Goal: Task Accomplishment & Management: Use online tool/utility

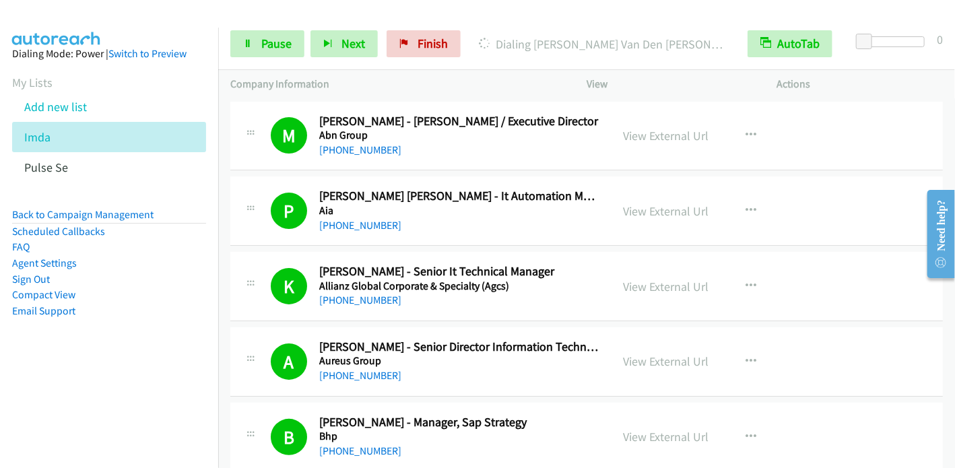
scroll to position [67, 0]
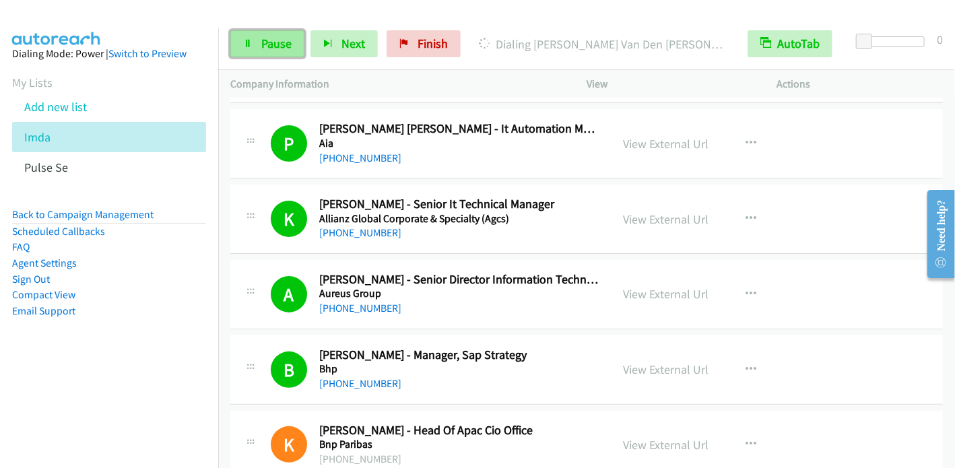
click at [265, 39] on span "Pause" at bounding box center [276, 43] width 30 height 15
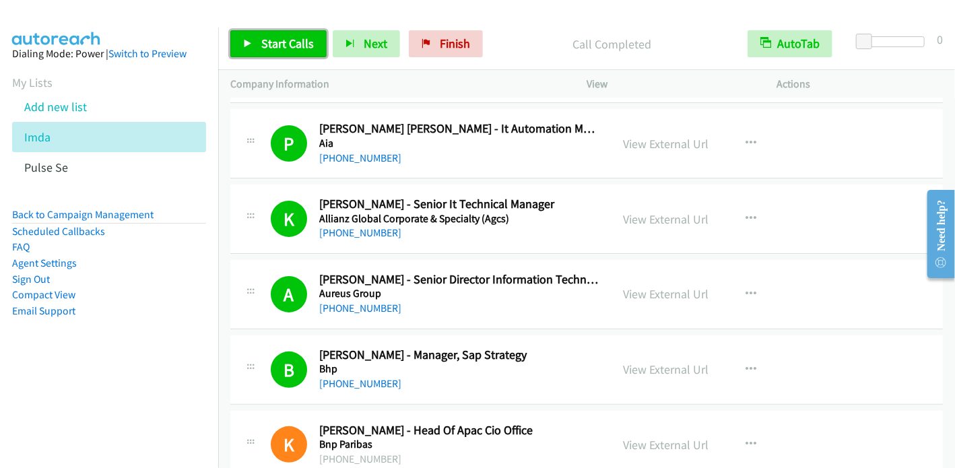
click at [283, 48] on span "Start Calls" at bounding box center [287, 43] width 53 height 15
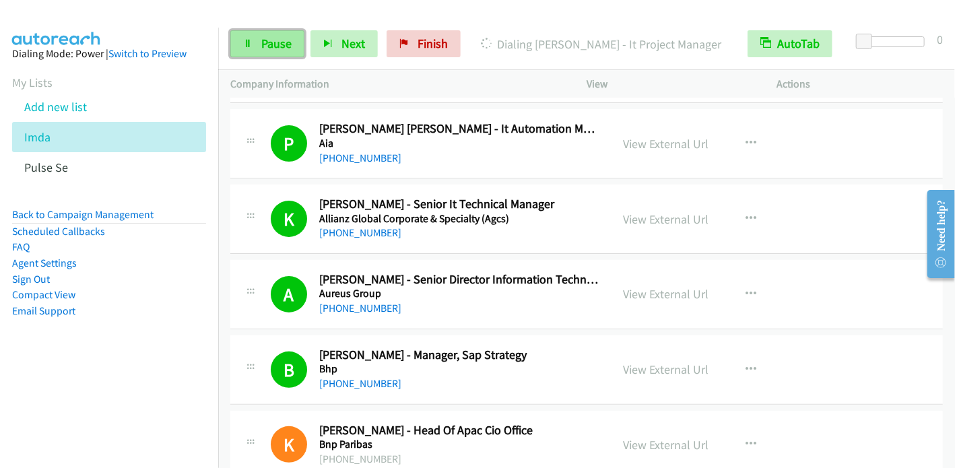
click at [275, 45] on span "Pause" at bounding box center [276, 43] width 30 height 15
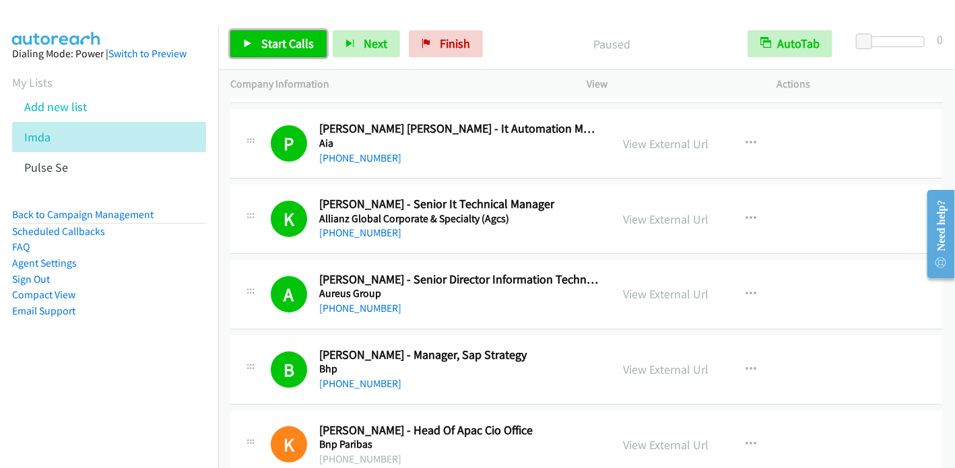
click at [275, 46] on span "Start Calls" at bounding box center [287, 43] width 53 height 15
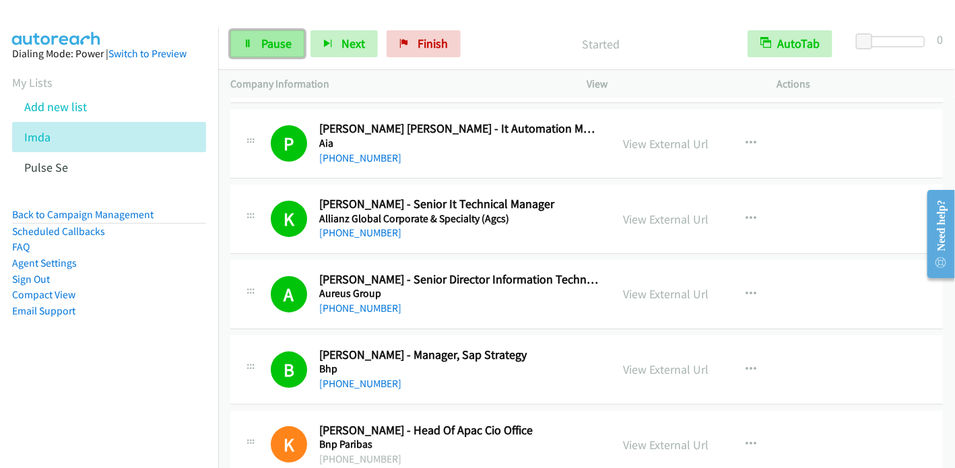
click at [264, 48] on span "Pause" at bounding box center [276, 43] width 30 height 15
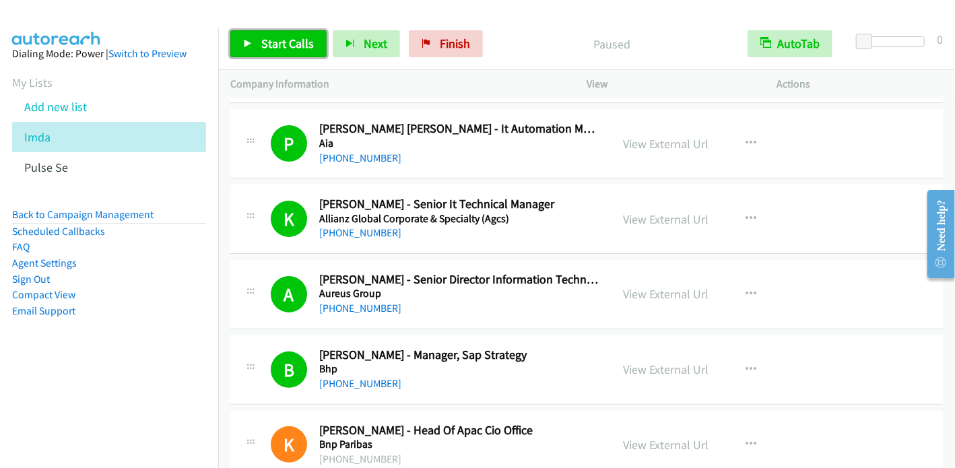
click at [256, 50] on link "Start Calls" at bounding box center [278, 43] width 96 height 27
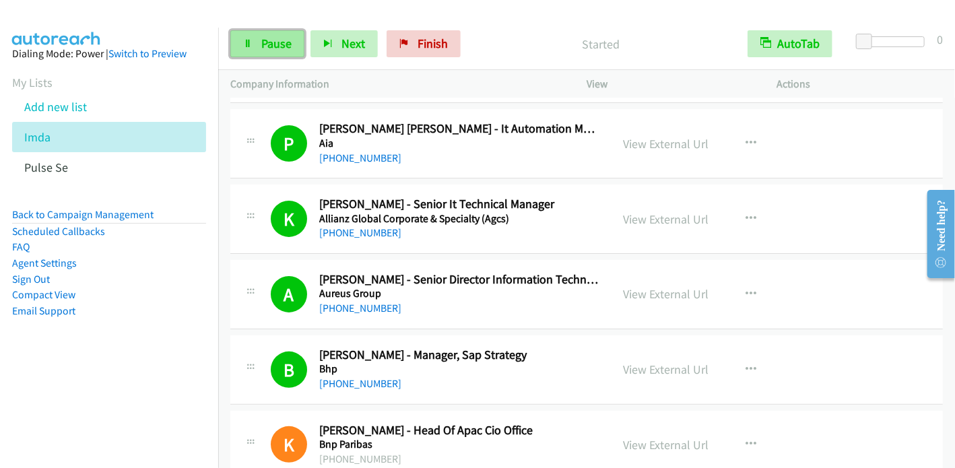
click at [255, 48] on link "Pause" at bounding box center [267, 43] width 74 height 27
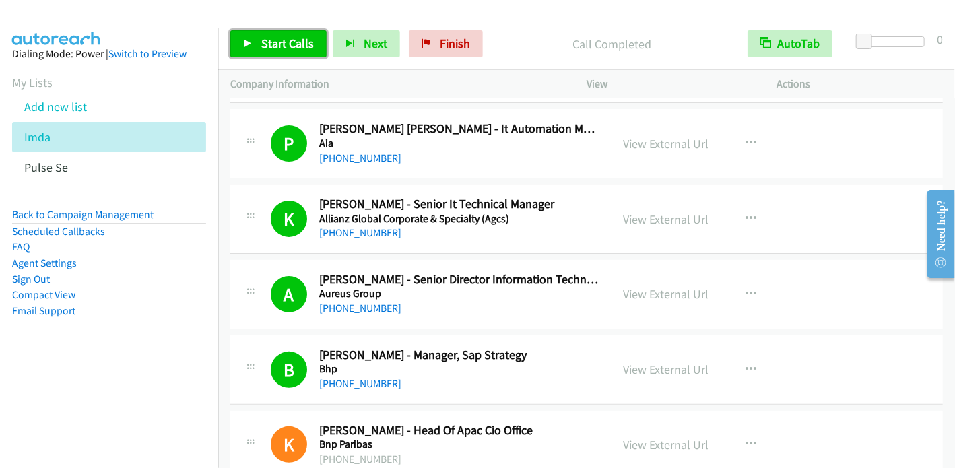
click at [277, 43] on span "Start Calls" at bounding box center [287, 43] width 53 height 15
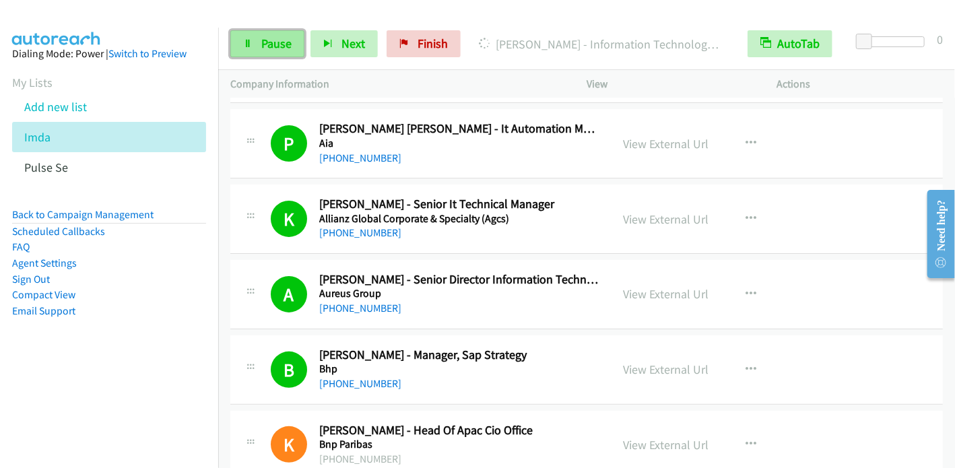
click at [293, 38] on link "Pause" at bounding box center [267, 43] width 74 height 27
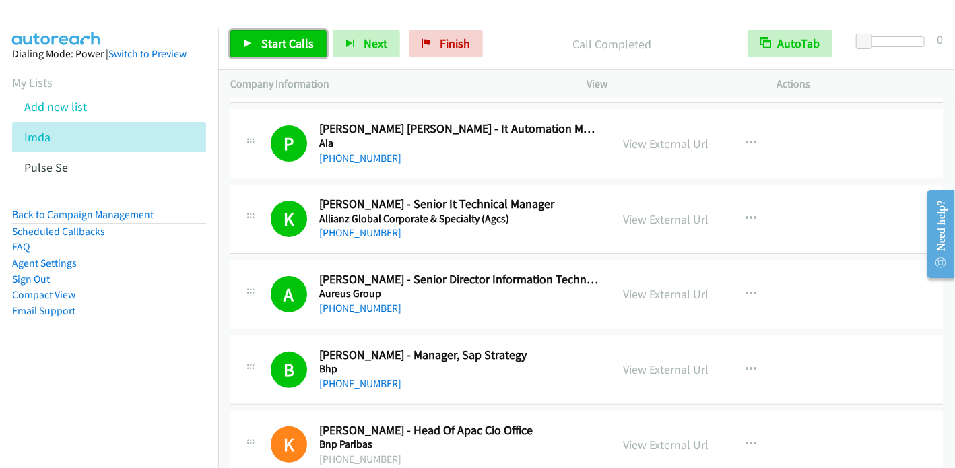
click at [275, 49] on span "Start Calls" at bounding box center [287, 43] width 53 height 15
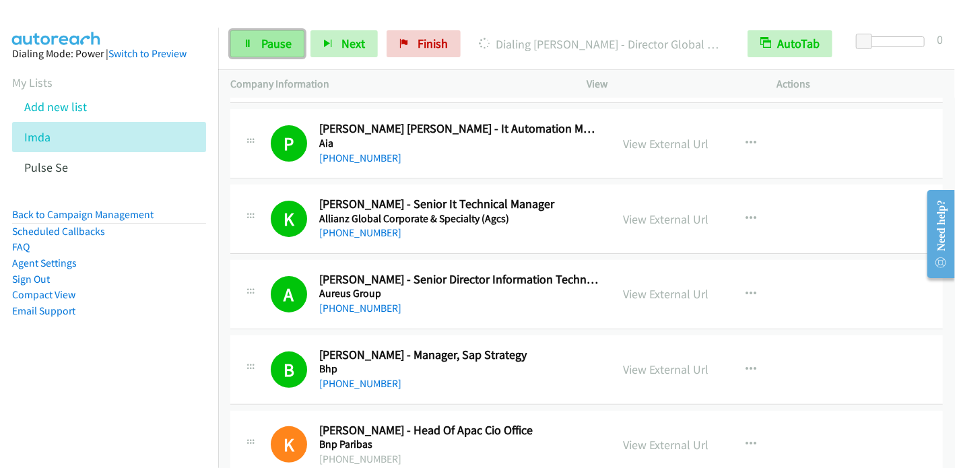
click at [280, 40] on span "Pause" at bounding box center [276, 43] width 30 height 15
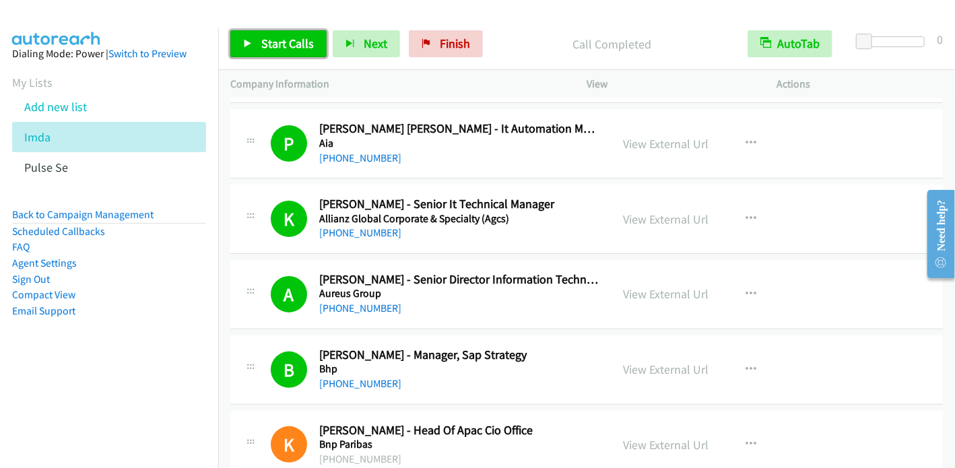
click at [295, 36] on span "Start Calls" at bounding box center [287, 43] width 53 height 15
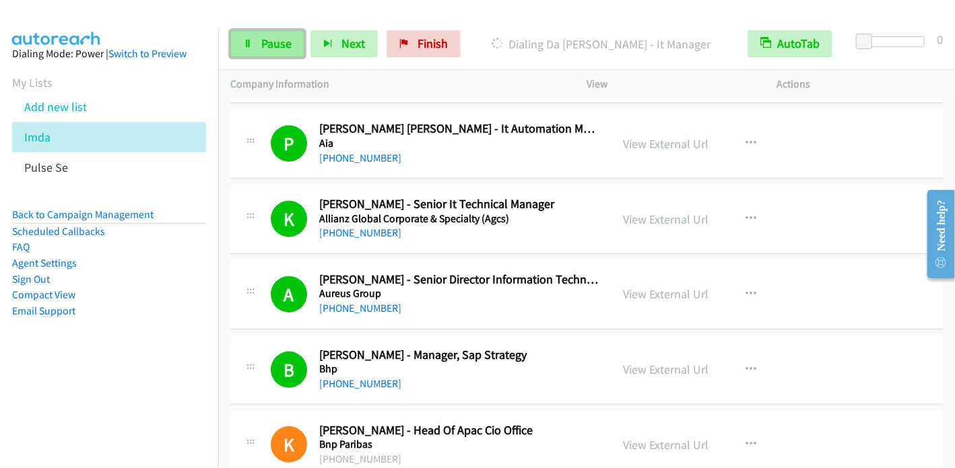
click at [258, 50] on link "Pause" at bounding box center [267, 43] width 74 height 27
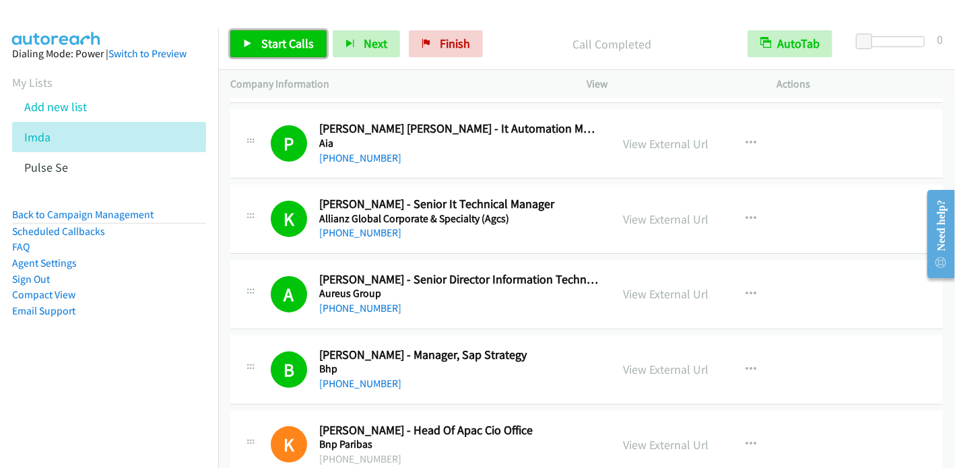
click at [259, 44] on link "Start Calls" at bounding box center [278, 43] width 96 height 27
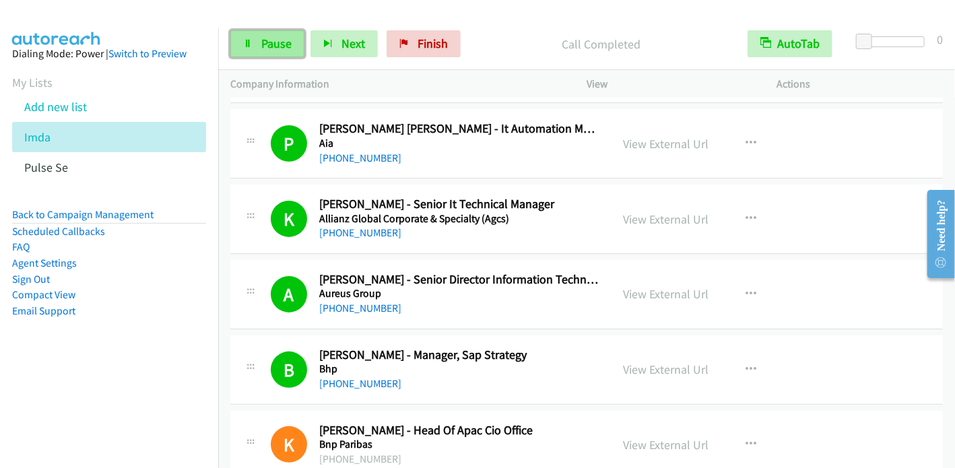
click at [256, 48] on link "Pause" at bounding box center [267, 43] width 74 height 27
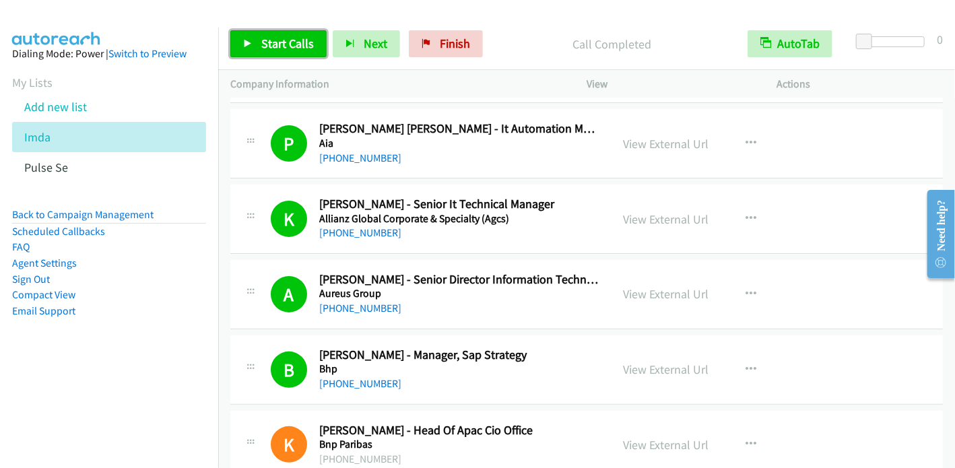
click at [245, 46] on icon at bounding box center [247, 44] width 9 height 9
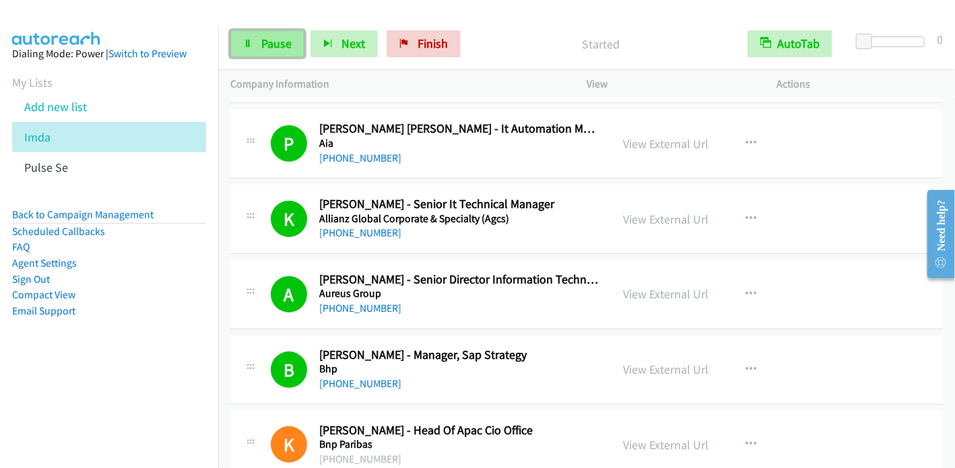
click at [262, 45] on span "Pause" at bounding box center [276, 43] width 30 height 15
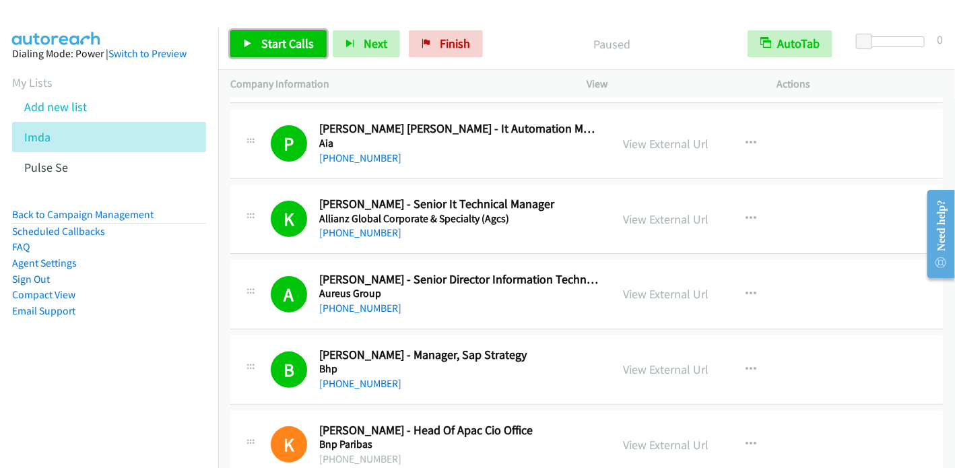
click at [290, 42] on span "Start Calls" at bounding box center [287, 43] width 53 height 15
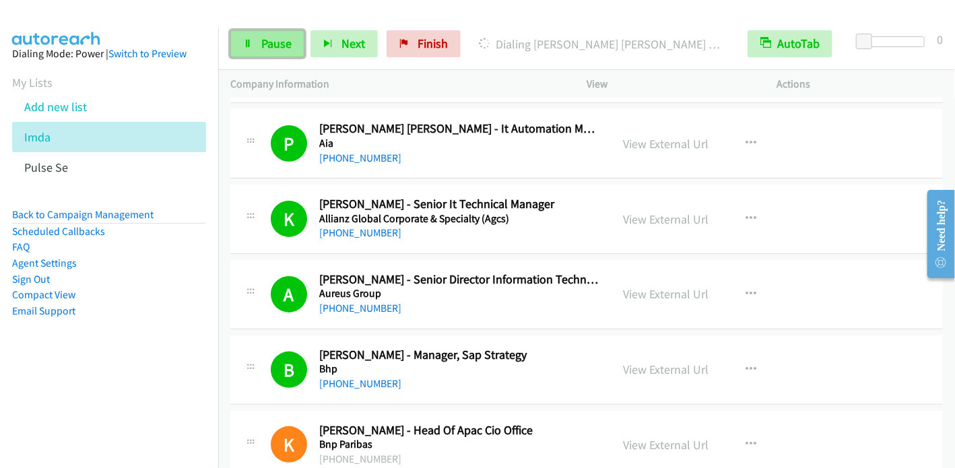
click at [264, 40] on span "Pause" at bounding box center [276, 43] width 30 height 15
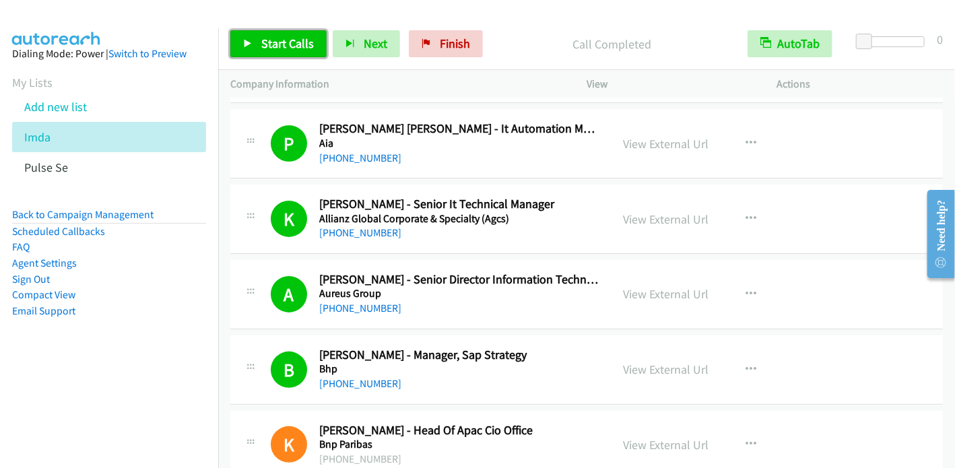
click at [253, 43] on link "Start Calls" at bounding box center [278, 43] width 96 height 27
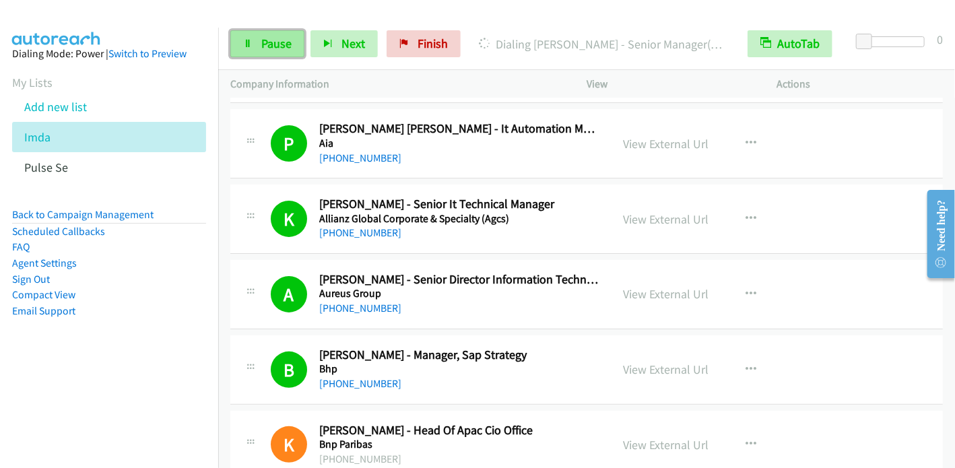
click at [255, 39] on link "Pause" at bounding box center [267, 43] width 74 height 27
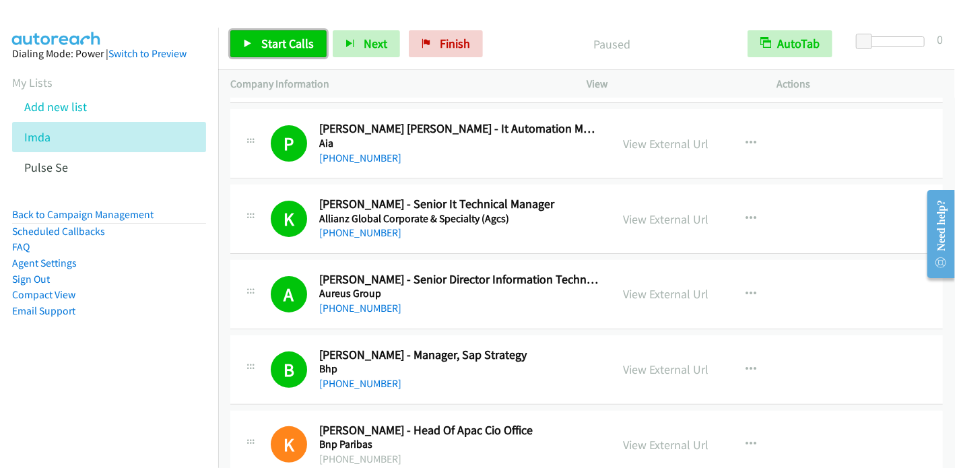
click at [279, 37] on span "Start Calls" at bounding box center [287, 43] width 53 height 15
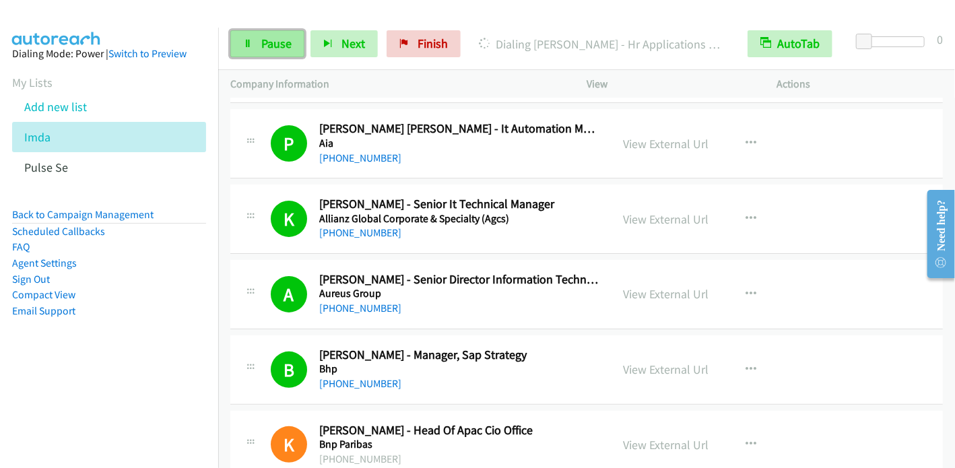
click at [267, 45] on span "Pause" at bounding box center [276, 43] width 30 height 15
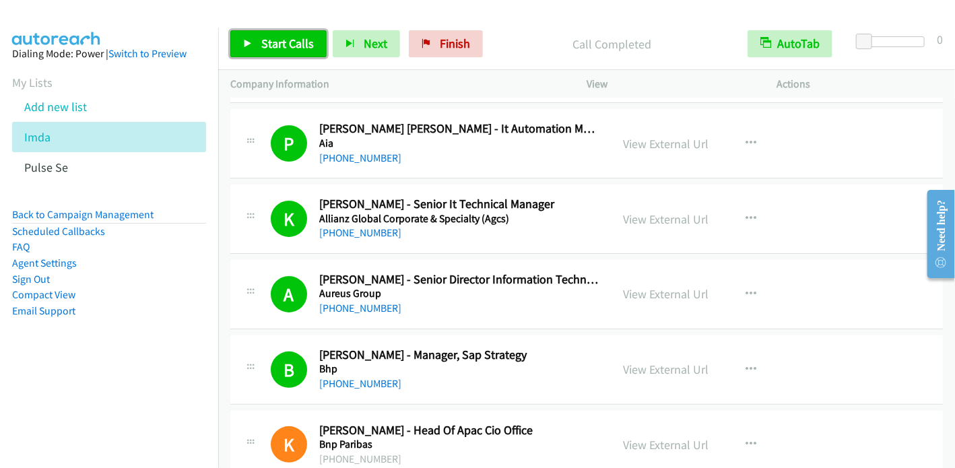
click at [248, 40] on icon at bounding box center [247, 44] width 9 height 9
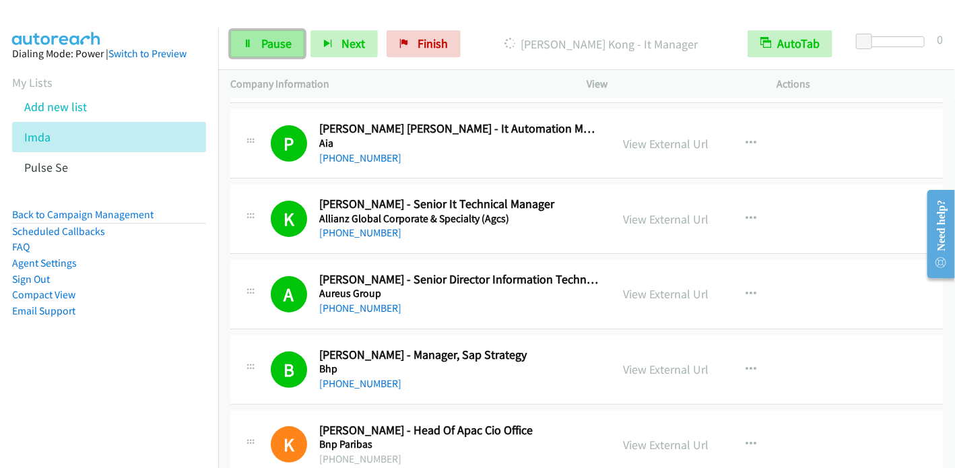
click at [280, 42] on span "Pause" at bounding box center [276, 43] width 30 height 15
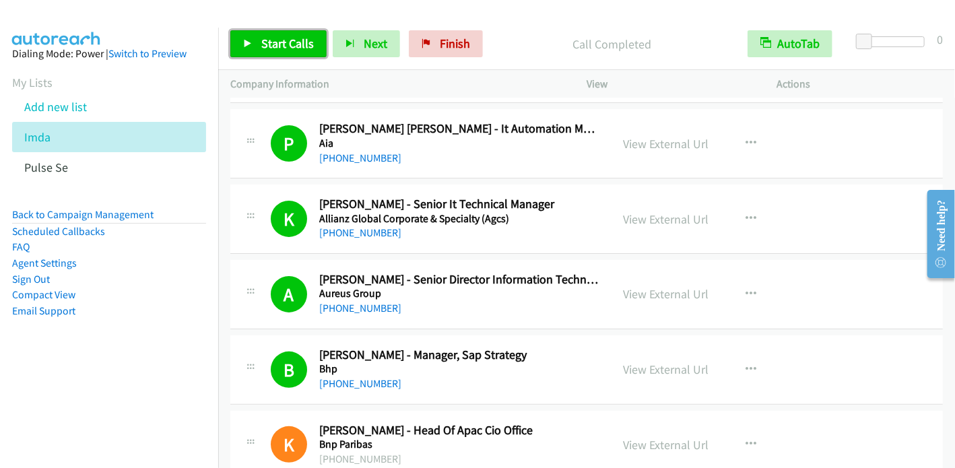
click at [294, 42] on span "Start Calls" at bounding box center [287, 43] width 53 height 15
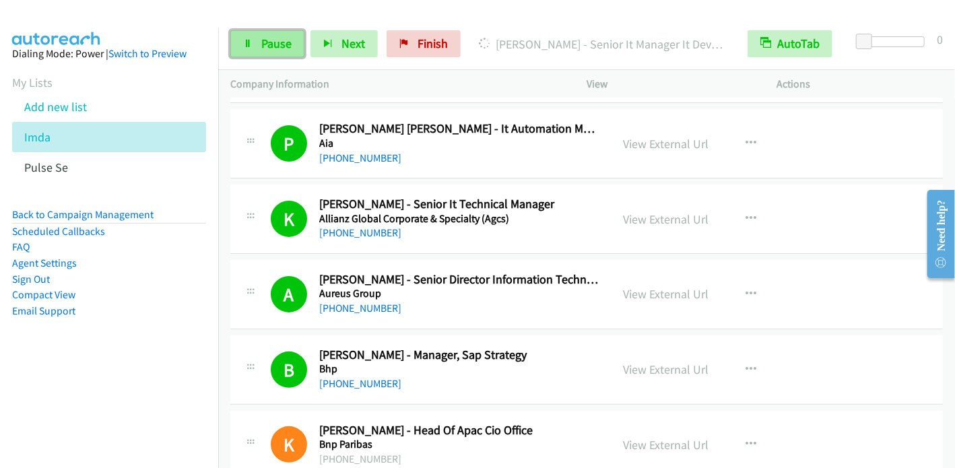
click at [266, 37] on span "Pause" at bounding box center [276, 43] width 30 height 15
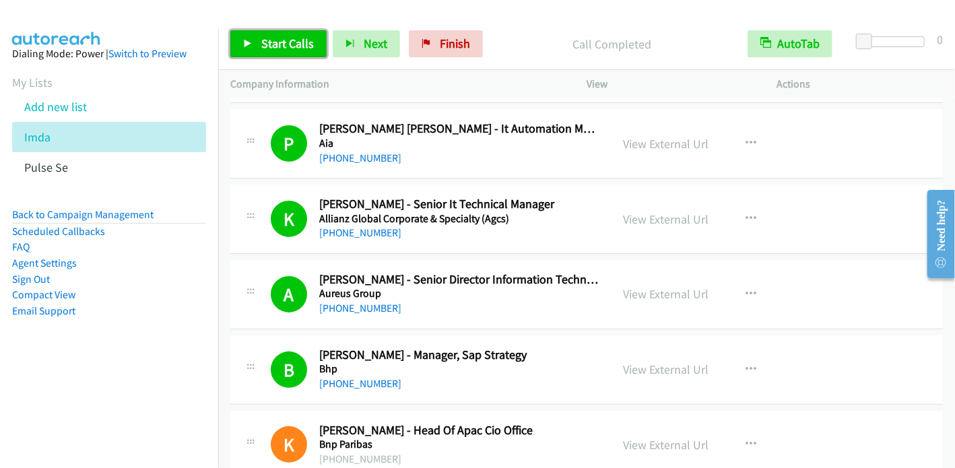
click at [288, 38] on span "Start Calls" at bounding box center [287, 43] width 53 height 15
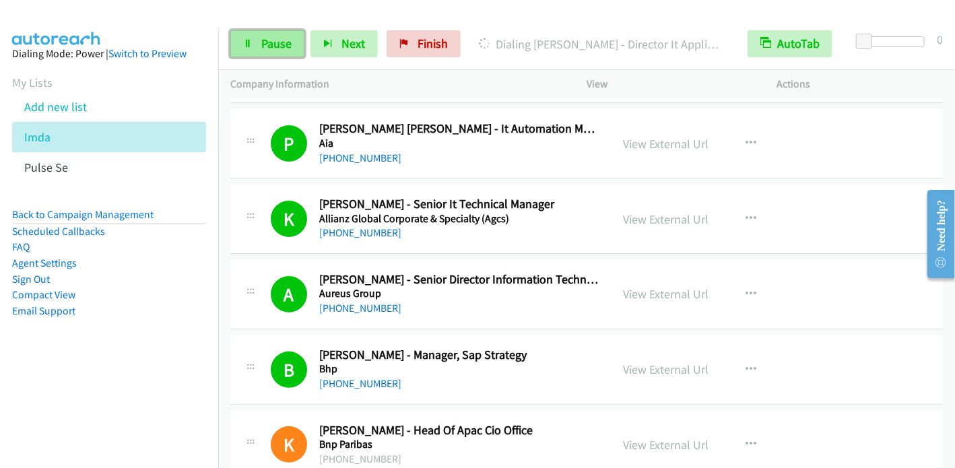
click at [255, 44] on link "Pause" at bounding box center [267, 43] width 74 height 27
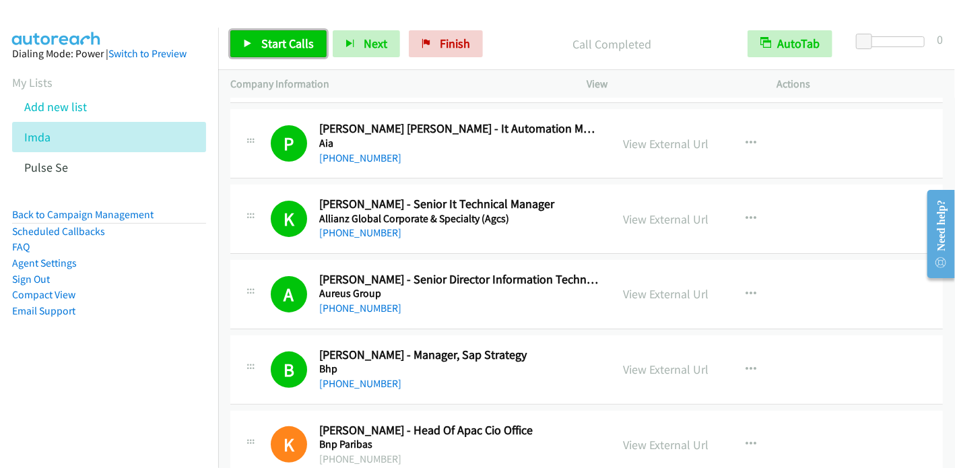
click at [246, 43] on icon at bounding box center [247, 44] width 9 height 9
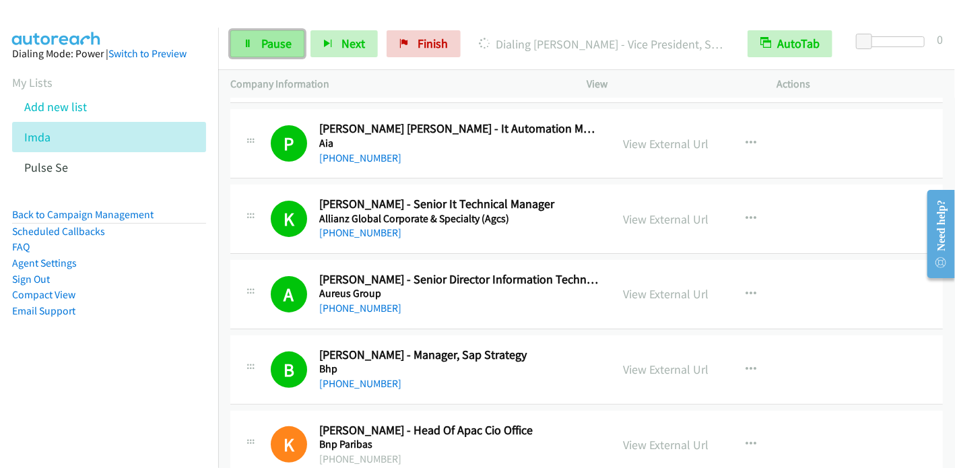
click at [277, 46] on span "Pause" at bounding box center [276, 43] width 30 height 15
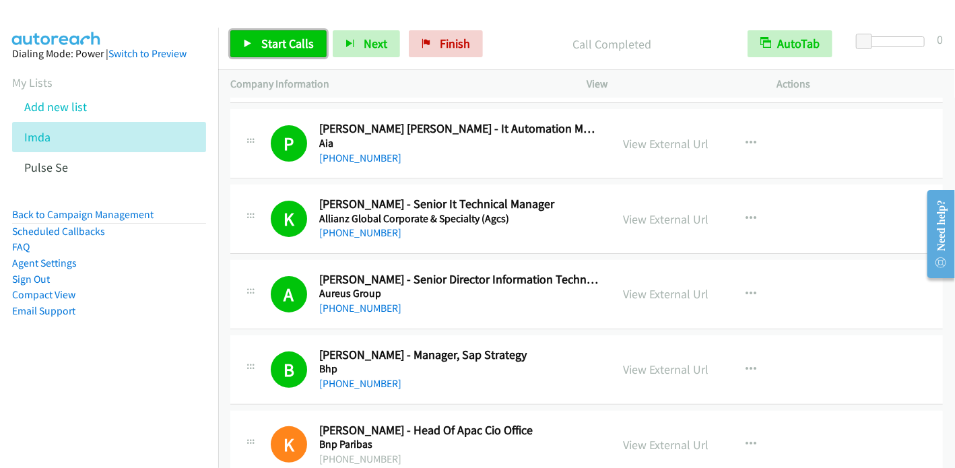
click at [257, 40] on link "Start Calls" at bounding box center [278, 43] width 96 height 27
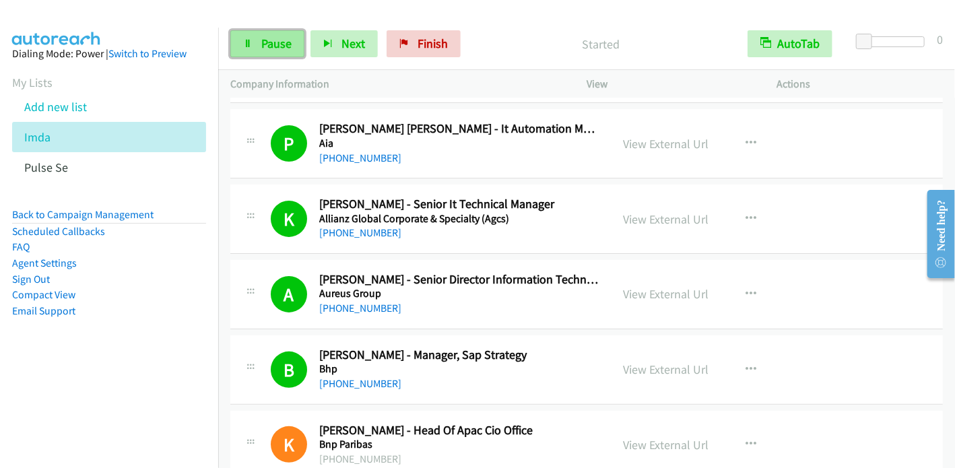
click at [264, 42] on span "Pause" at bounding box center [276, 43] width 30 height 15
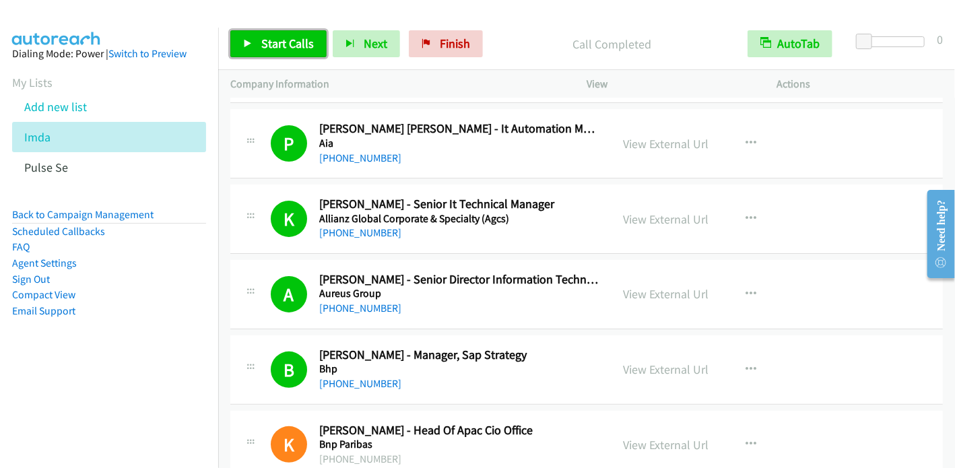
click at [272, 48] on span "Start Calls" at bounding box center [287, 43] width 53 height 15
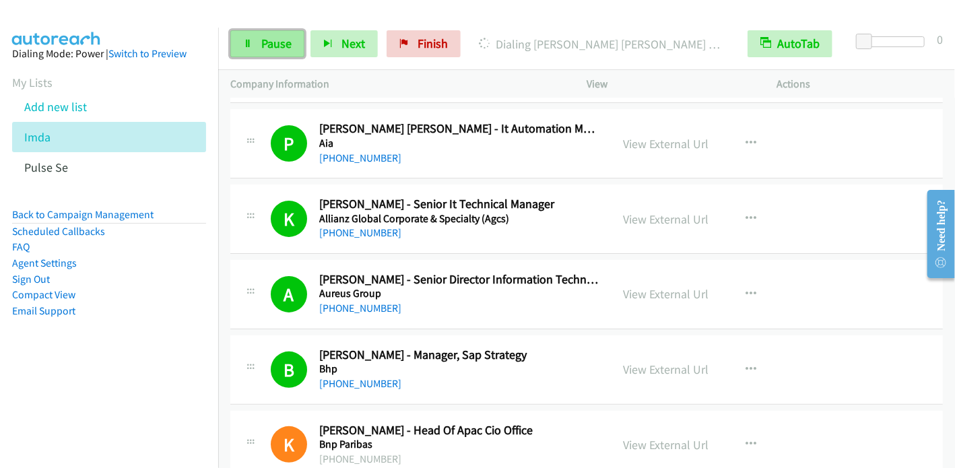
click at [273, 42] on span "Pause" at bounding box center [276, 43] width 30 height 15
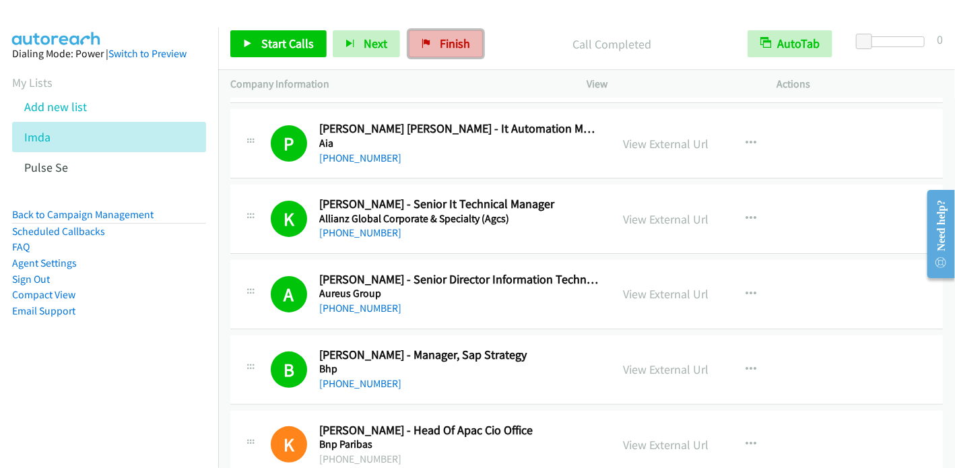
click at [440, 42] on span "Finish" at bounding box center [455, 43] width 30 height 15
